Goal: Information Seeking & Learning: Learn about a topic

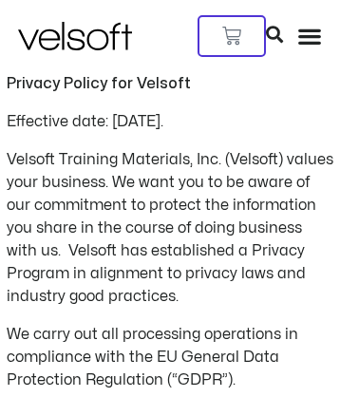
scroll to position [4610, 0]
